Goal: Entertainment & Leisure: Consume media (video, audio)

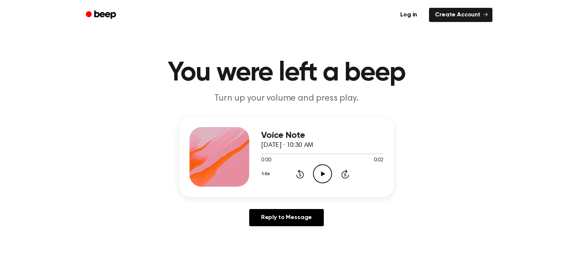
click at [321, 174] on icon at bounding box center [323, 173] width 4 height 5
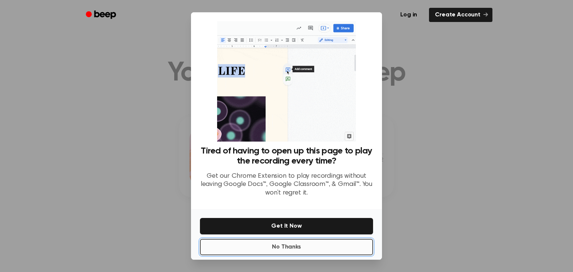
click at [297, 246] on button "No Thanks" at bounding box center [286, 247] width 173 height 16
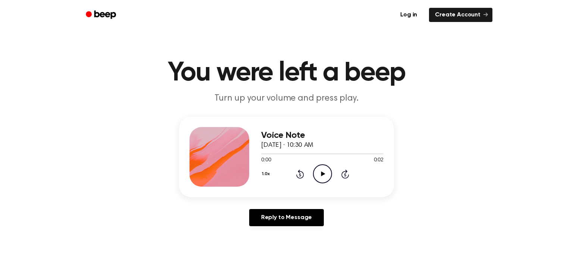
click at [325, 174] on icon "Play Audio" at bounding box center [322, 173] width 19 height 19
click at [318, 176] on icon "Play Audio" at bounding box center [322, 173] width 19 height 19
